Goal: Information Seeking & Learning: Understand process/instructions

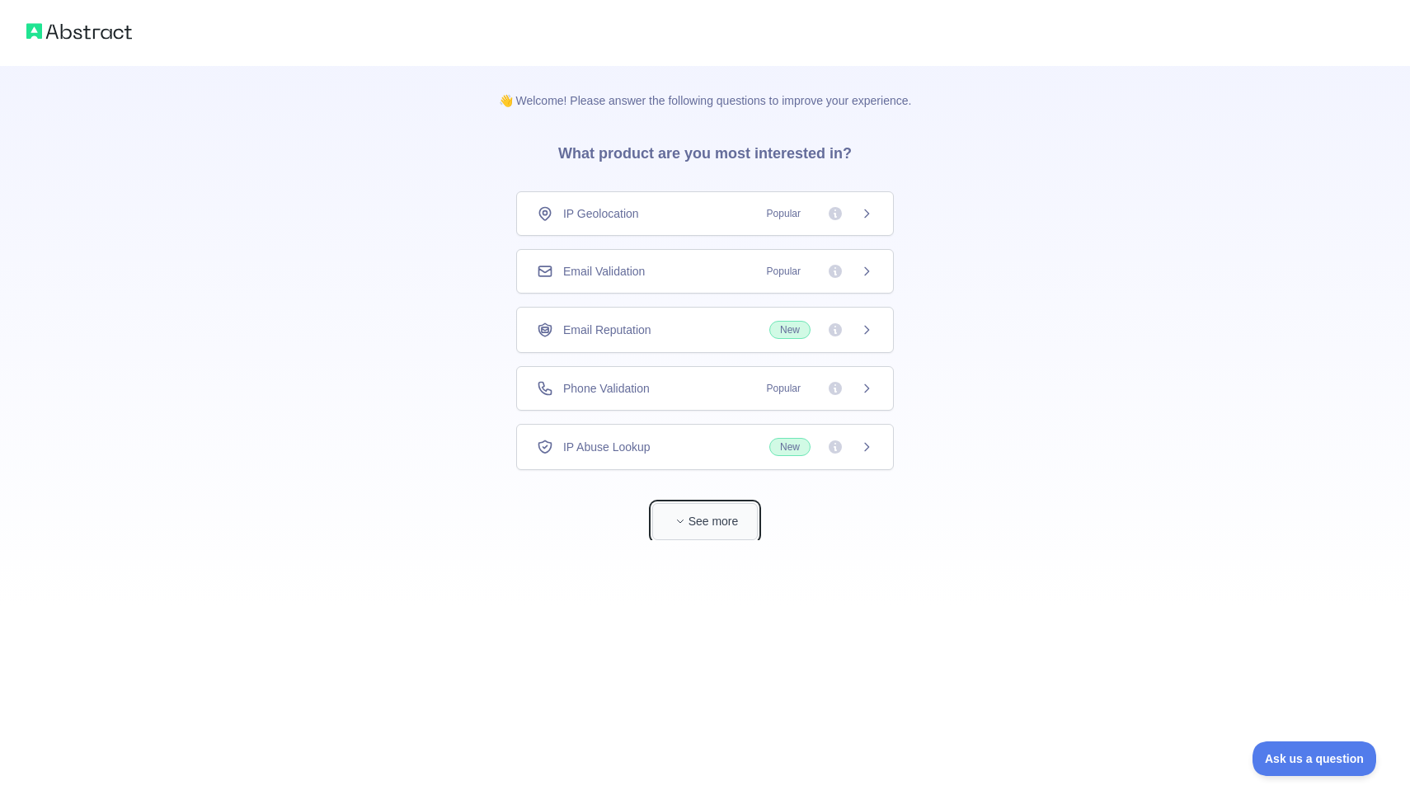
click at [710, 516] on button "See more" at bounding box center [705, 521] width 106 height 37
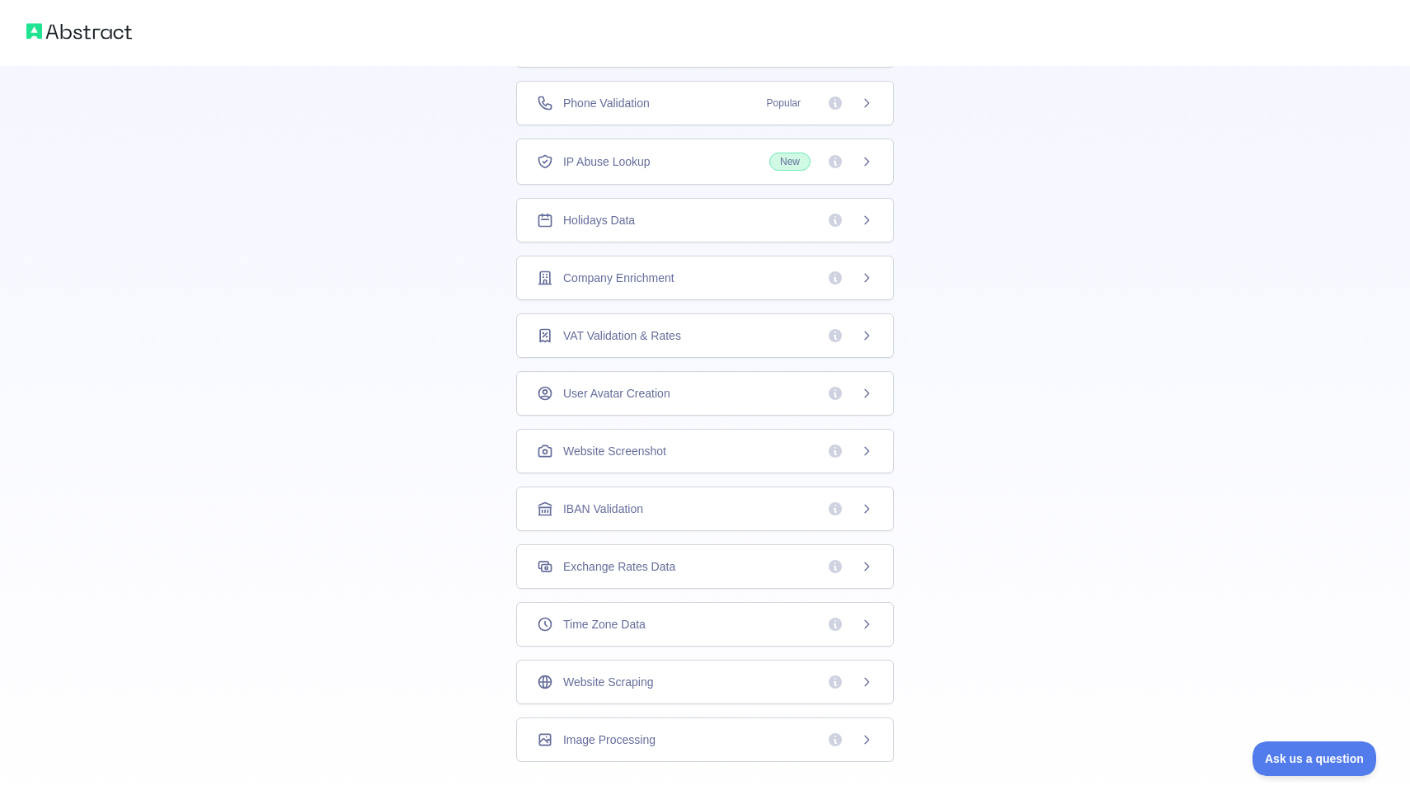
scroll to position [240, 0]
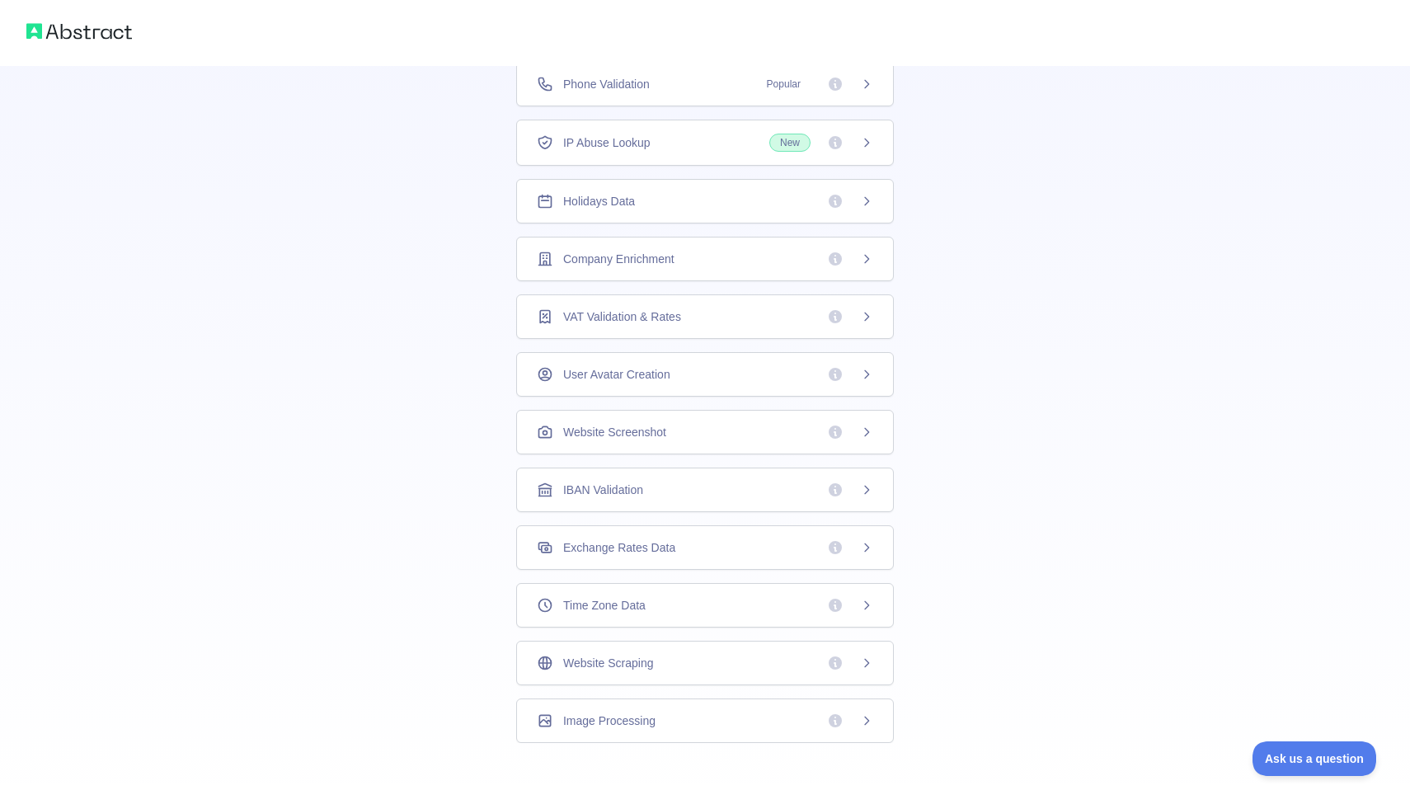
click at [674, 676] on div "Website Scraping" at bounding box center [705, 663] width 378 height 45
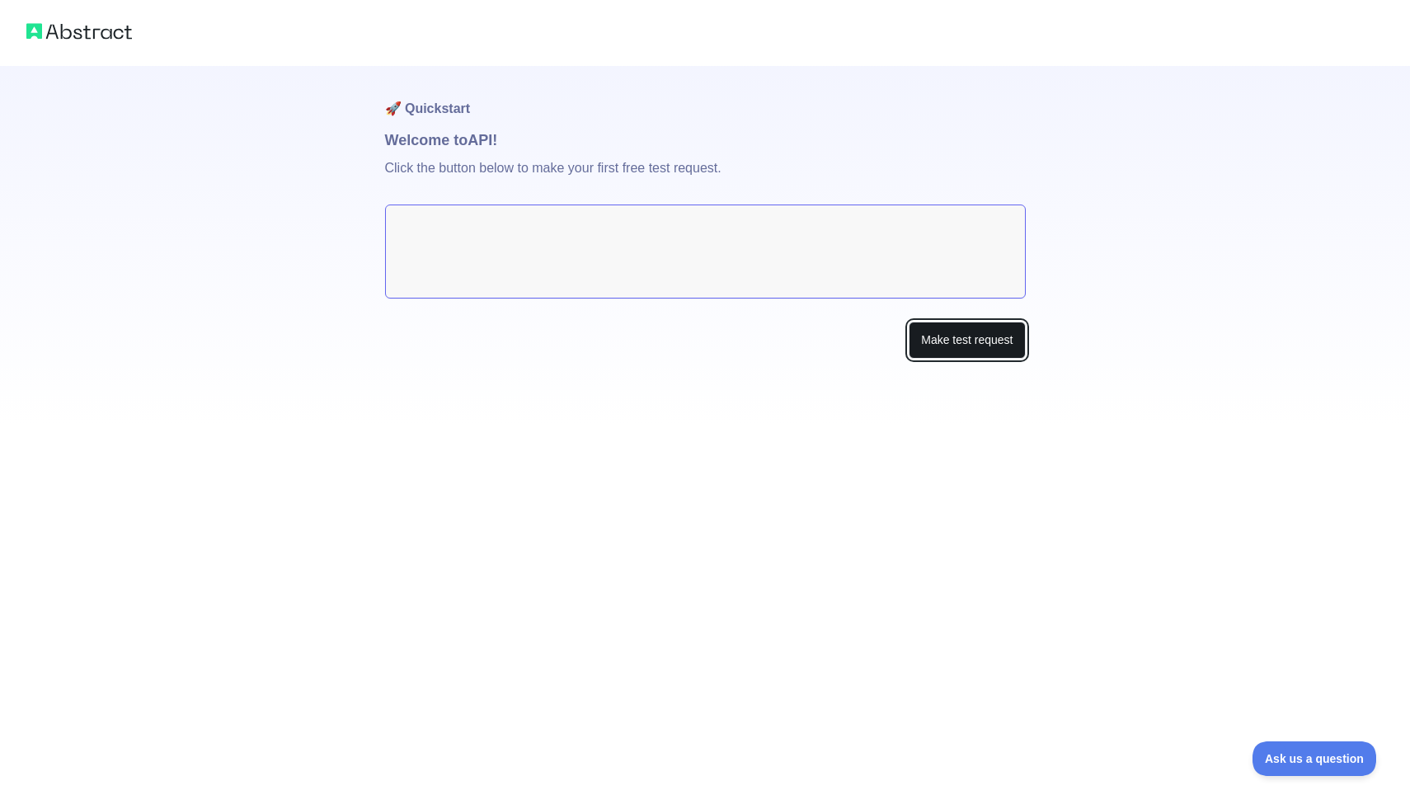
click at [961, 342] on button "Make test request" at bounding box center [967, 340] width 116 height 37
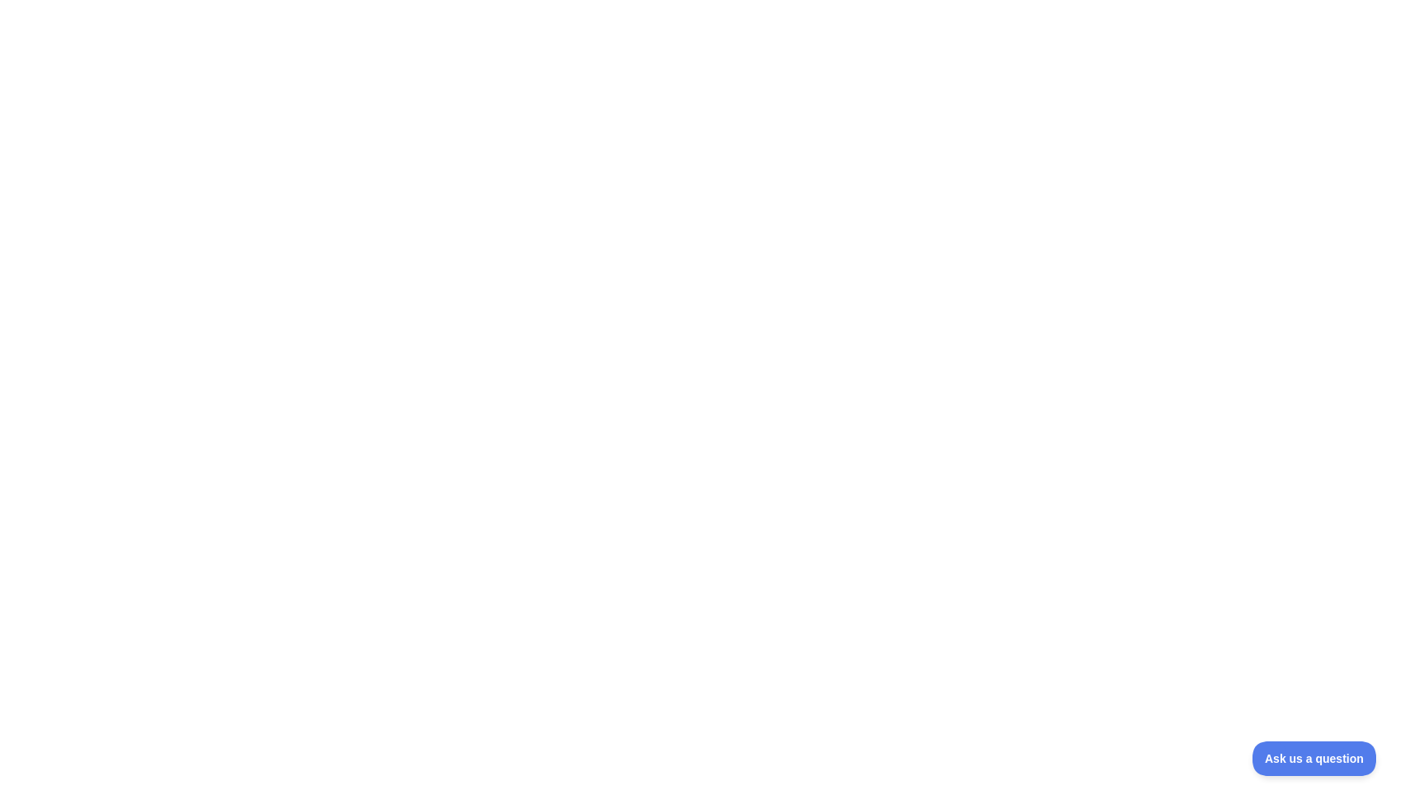
click at [839, 153] on div at bounding box center [705, 404] width 1410 height 809
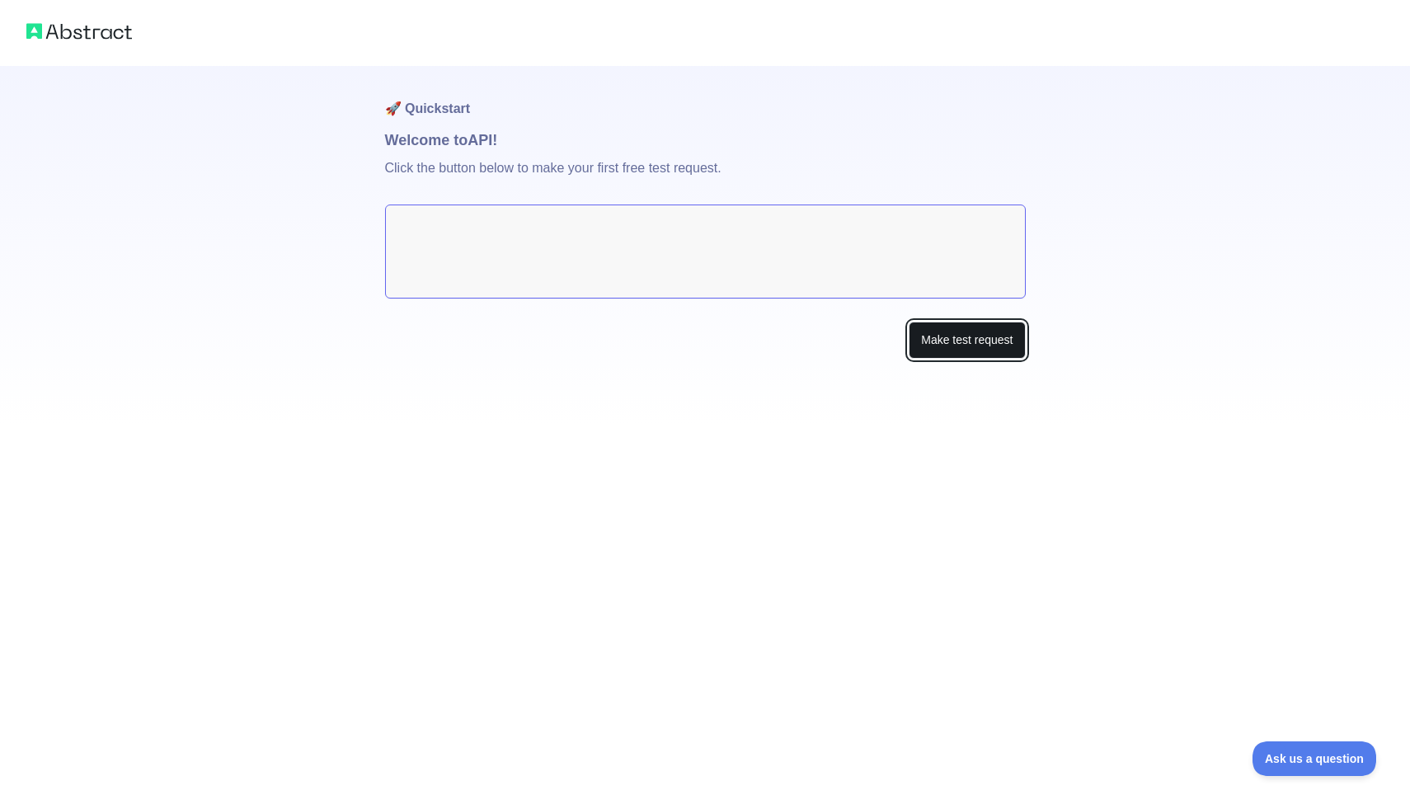
click at [961, 341] on button "Make test request" at bounding box center [967, 340] width 116 height 37
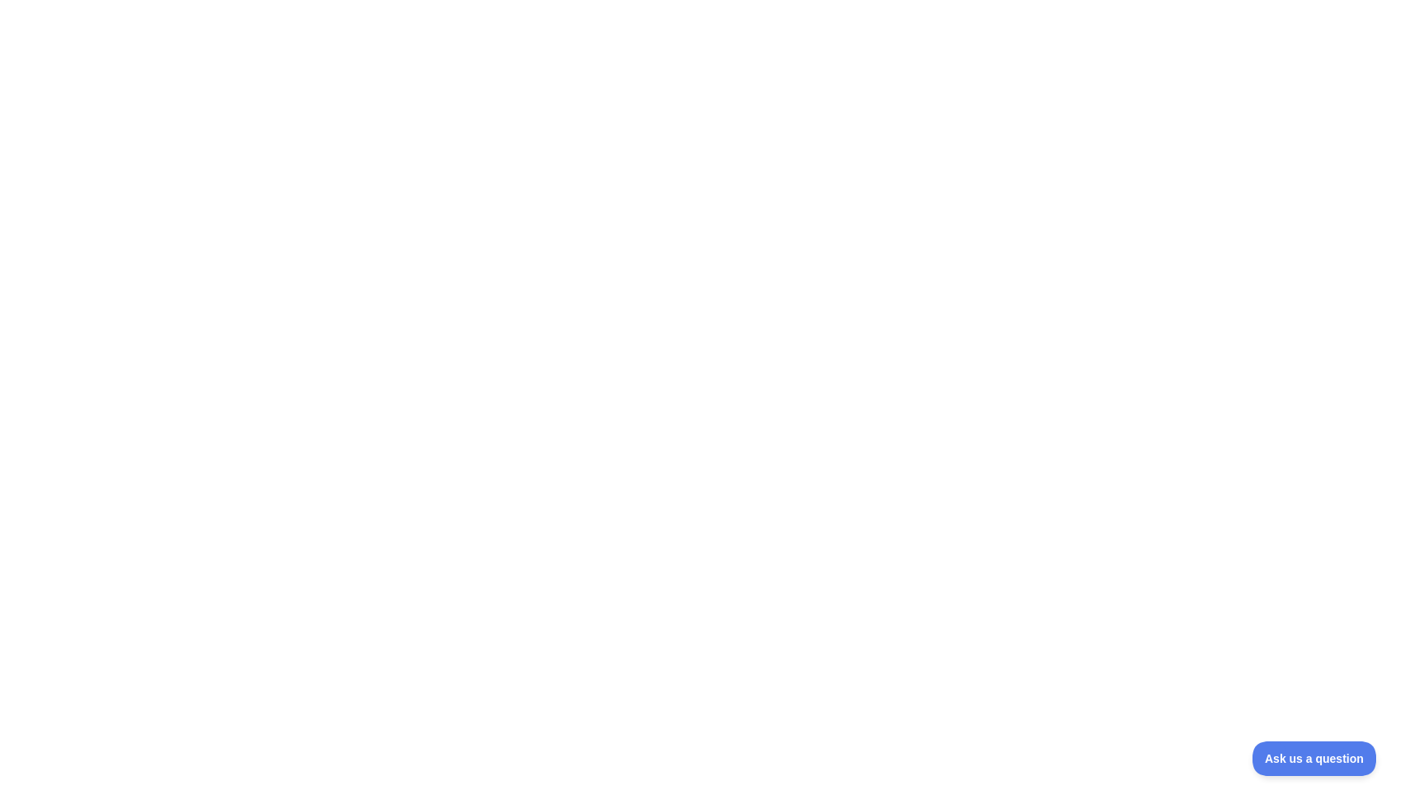
click at [961, 341] on div at bounding box center [705, 404] width 1410 height 809
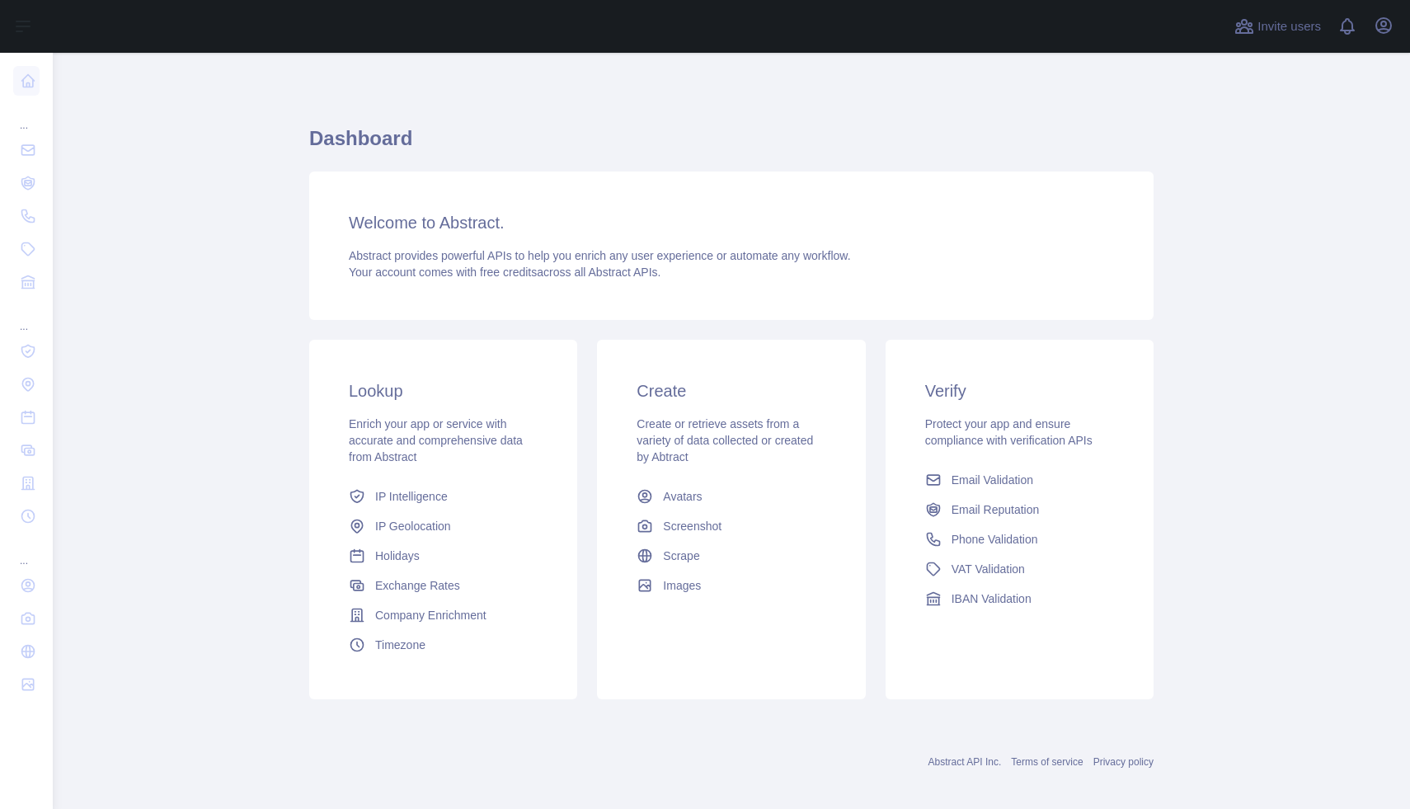
click at [805, 101] on div "Dashboard Welcome to Abstract. Abstract provides powerful APIs to help you enri…" at bounding box center [731, 407] width 844 height 630
click at [439, 612] on span "Company Enrichment" at bounding box center [430, 615] width 111 height 16
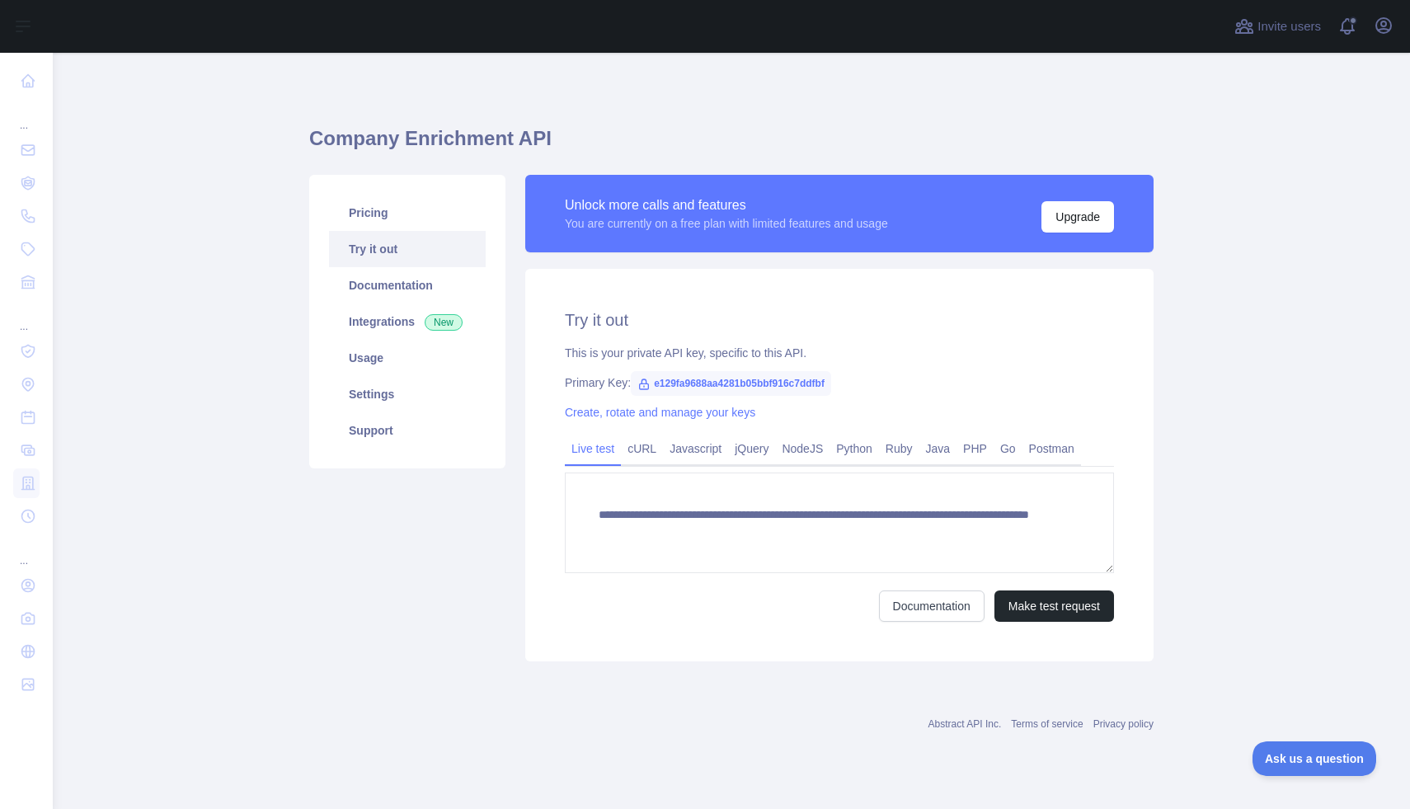
click at [646, 383] on icon at bounding box center [644, 384] width 9 height 10
click at [754, 382] on span "e129fa9688aa4281b05bbf916c7ddfbf" at bounding box center [731, 383] width 200 height 25
click at [753, 382] on span "e129fa9688aa4281b05bbf916c7ddfbf" at bounding box center [731, 383] width 200 height 25
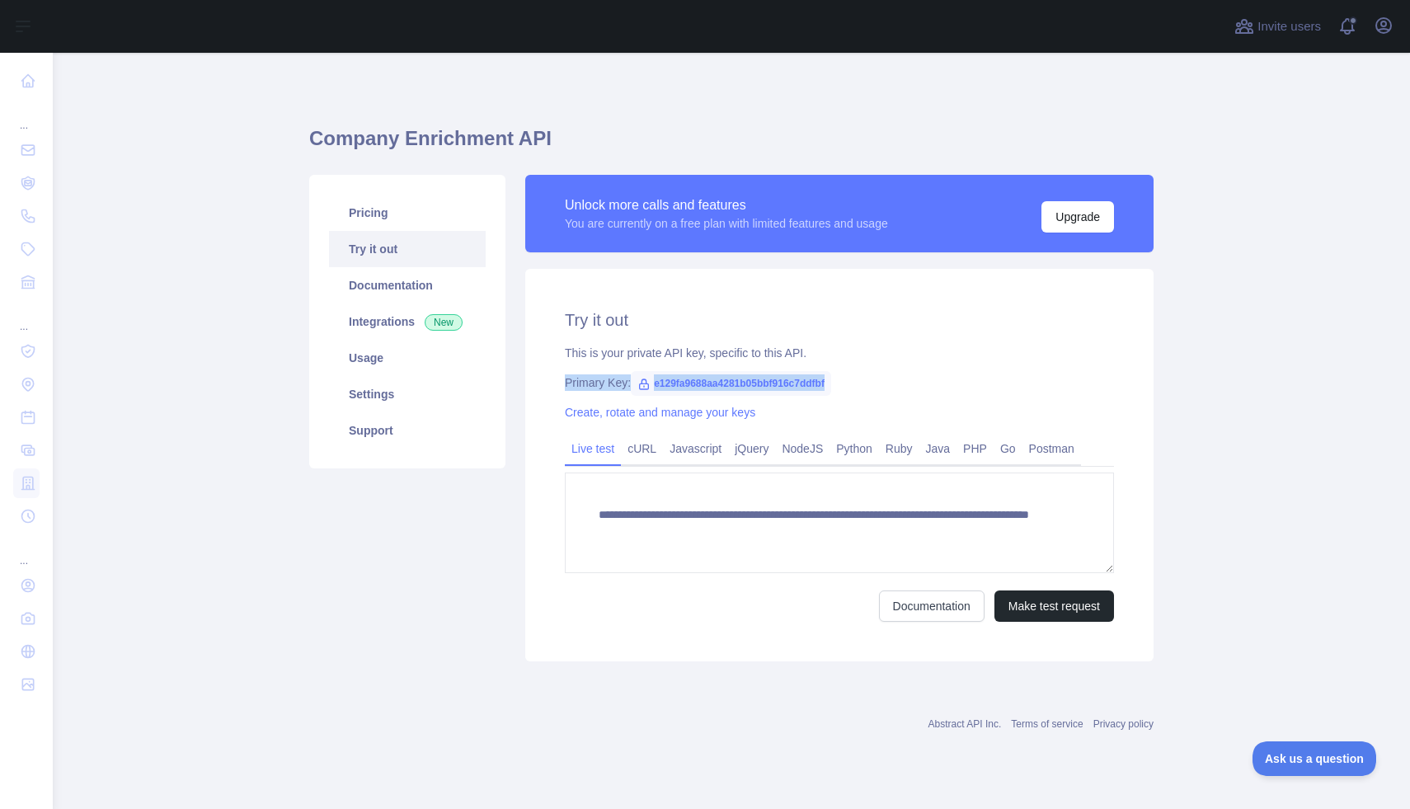
copy div "Primary Key: e129fa9688aa4281b05bbf916c7ddfbf"
click at [637, 448] on link "cURL" at bounding box center [642, 448] width 42 height 26
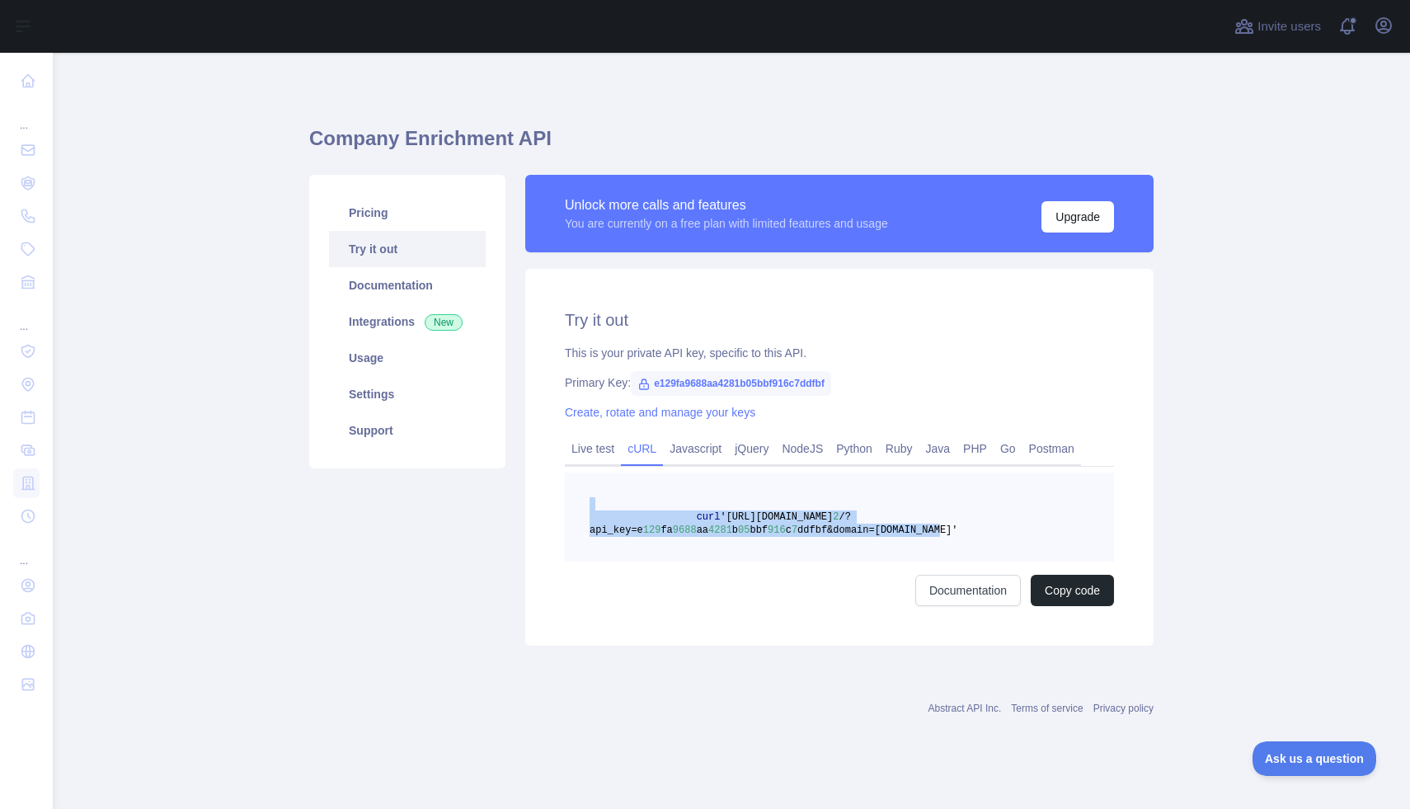
drag, startPoint x: 966, startPoint y: 532, endPoint x: 573, endPoint y: 502, distance: 393.6
click at [573, 502] on pre "curl 'https://companyenrichment.abstractapi.com/v 2 /?api_key=e 129 fa 9688 aa …" at bounding box center [839, 516] width 549 height 89
copy code "curl 'https://companyenrichment.abstractapi.com/v 2 /?api_key=e 129 fa 9688 aa …"
click at [811, 298] on div "Try it out This is your private API key, specific to this API. Primary Key: e12…" at bounding box center [839, 457] width 628 height 377
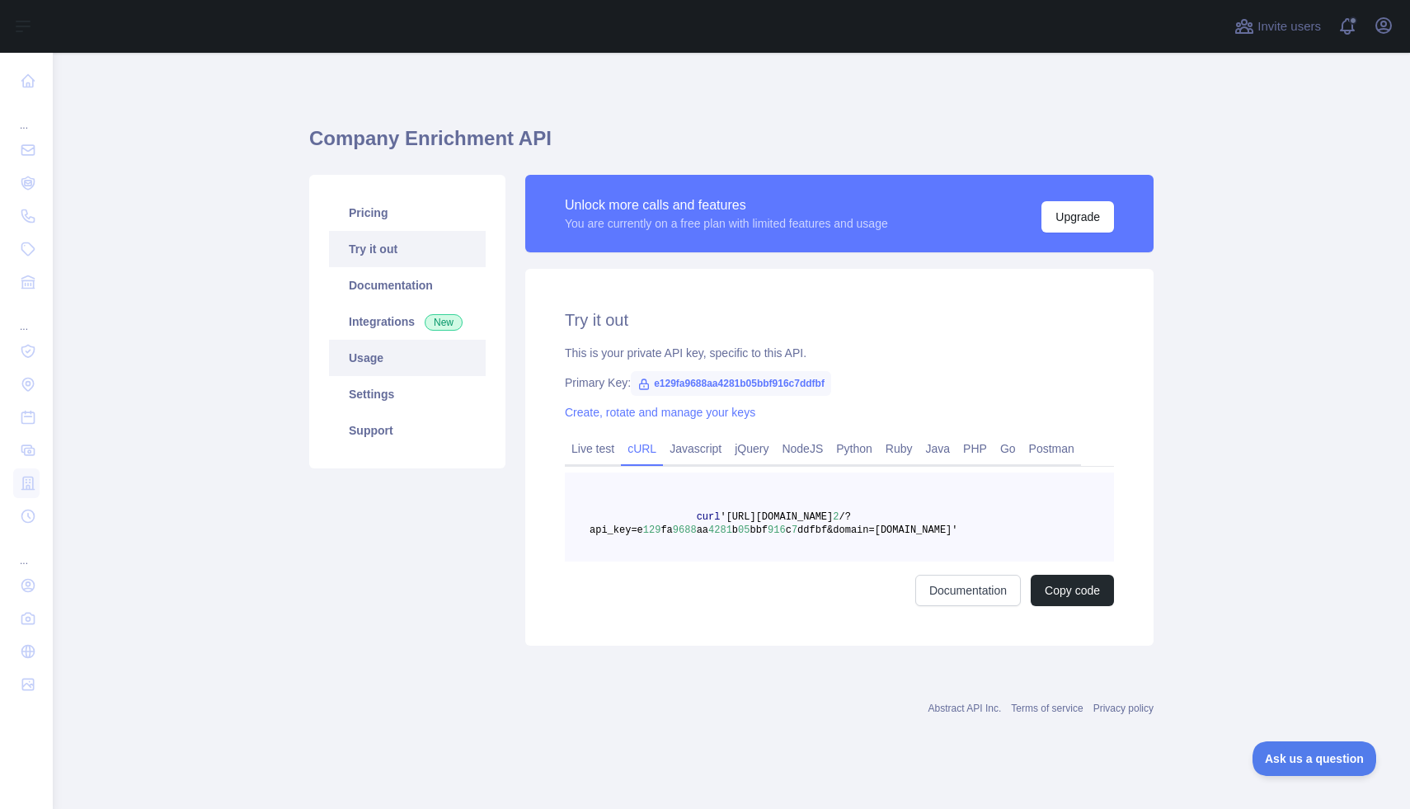
click at [397, 364] on link "Usage" at bounding box center [407, 358] width 157 height 36
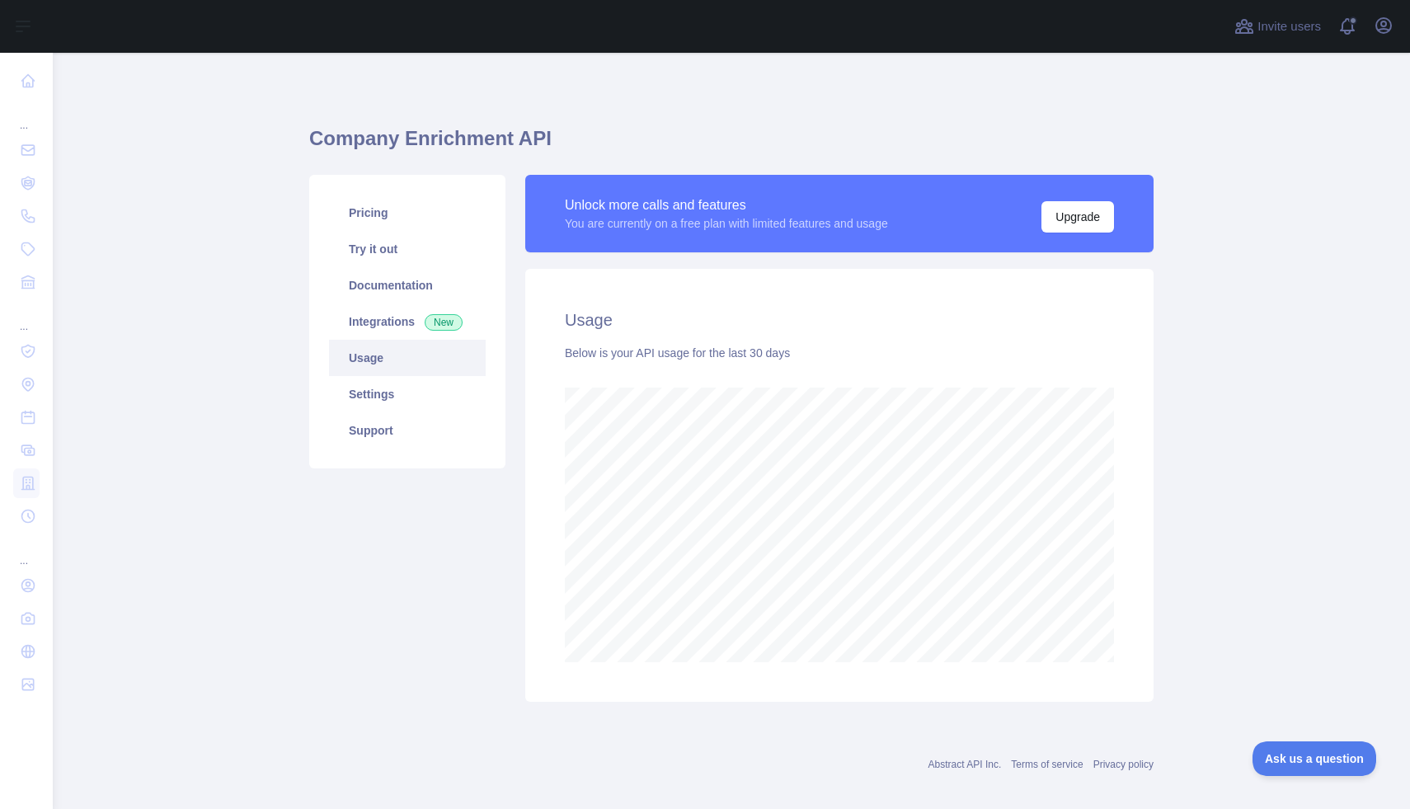
scroll to position [756, 1357]
click at [1343, 389] on main "Company Enrichment API Pricing Try it out Documentation Integrations New Usage …" at bounding box center [731, 431] width 1357 height 756
